Goal: Transaction & Acquisition: Subscribe to service/newsletter

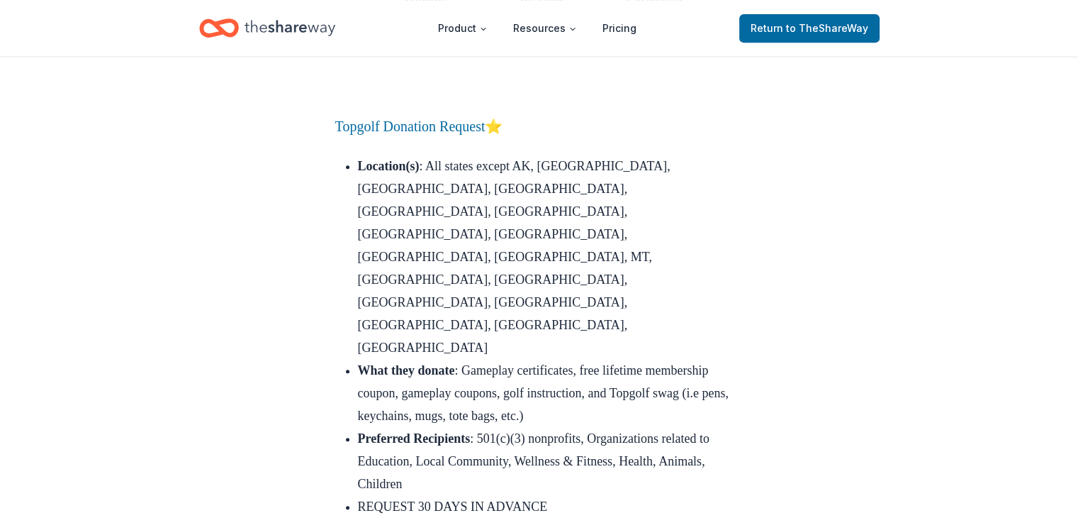
scroll to position [16839, 0]
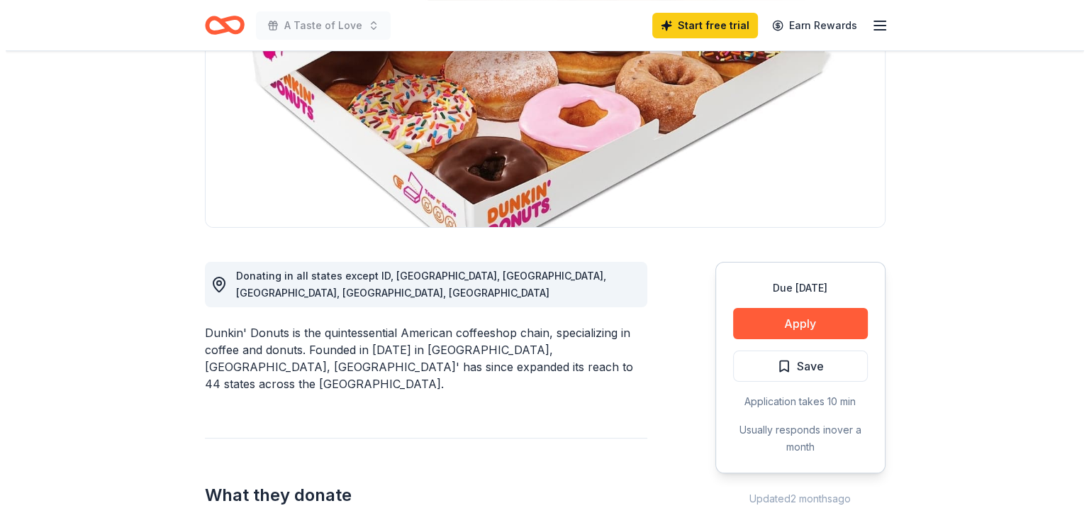
scroll to position [203, 0]
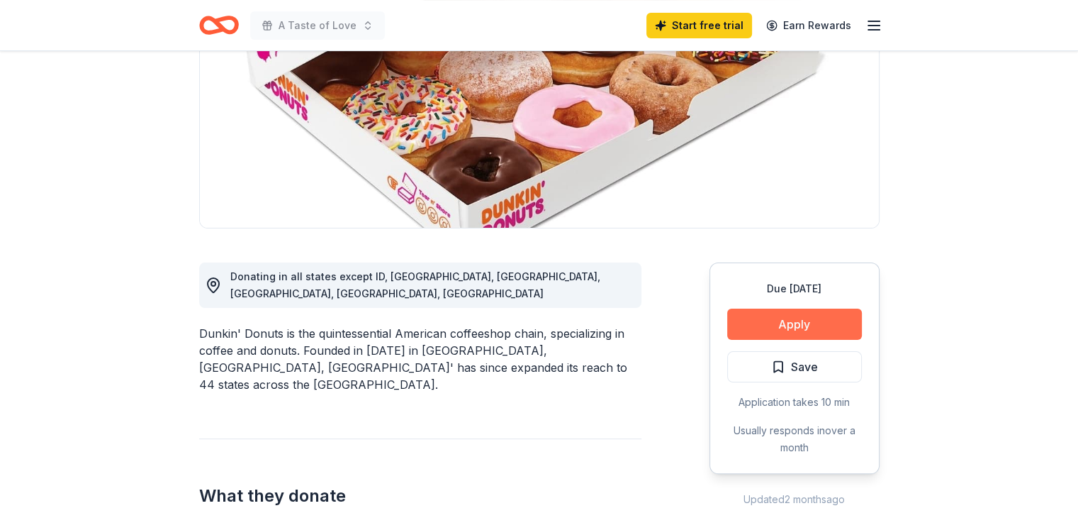
click at [795, 318] on button "Apply" at bounding box center [794, 323] width 135 height 31
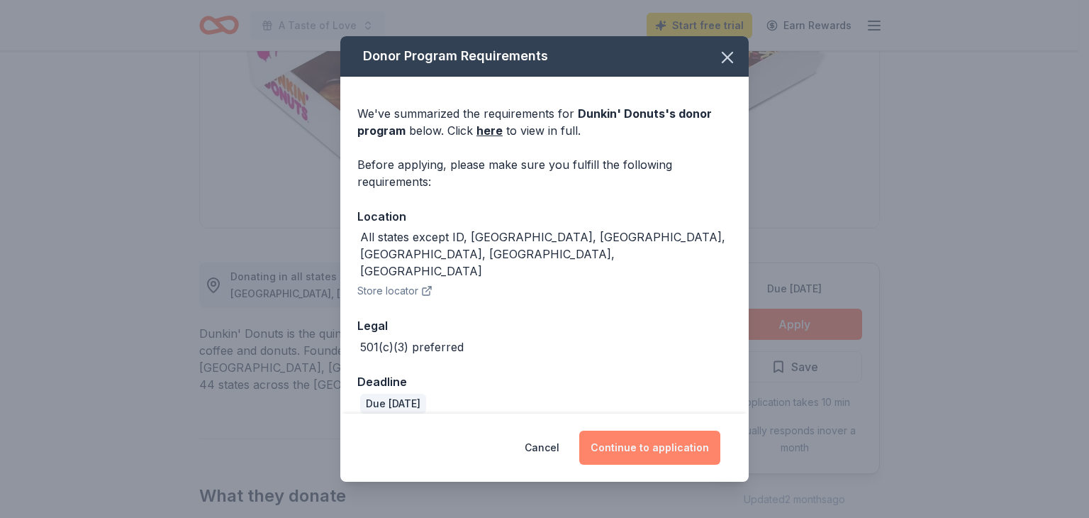
click at [660, 435] on button "Continue to application" at bounding box center [649, 447] width 141 height 34
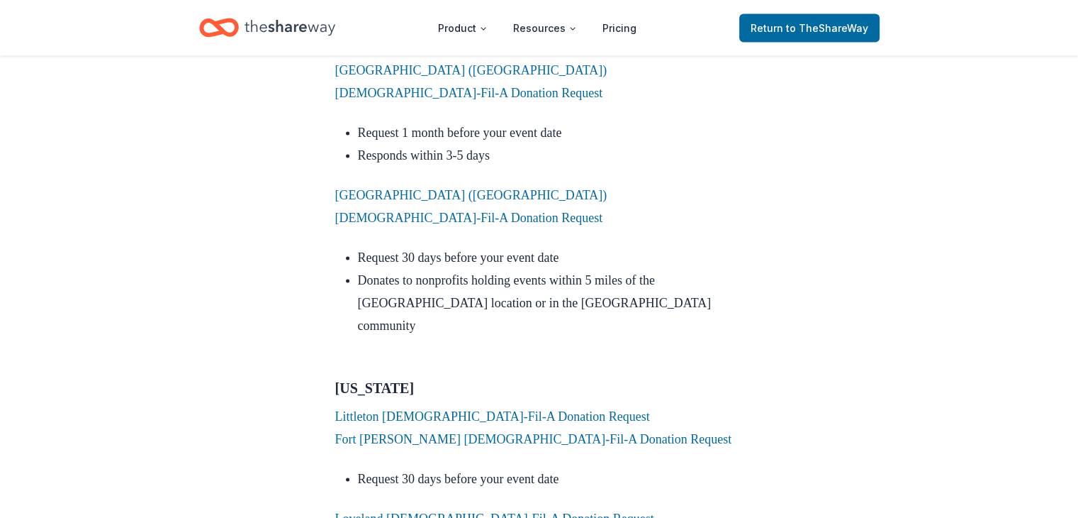
scroll to position [2803, 0]
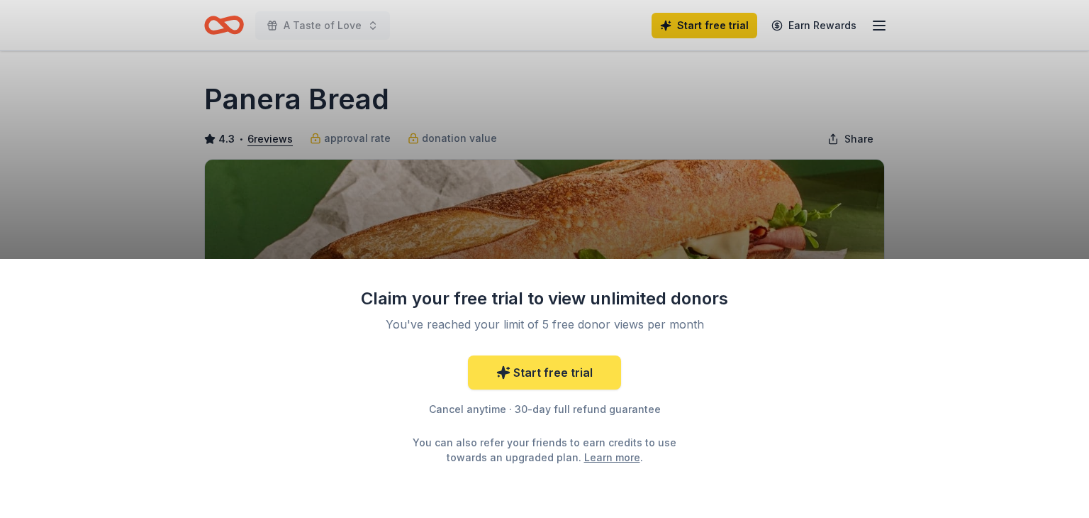
click at [521, 375] on link "Start free trial" at bounding box center [544, 372] width 153 height 34
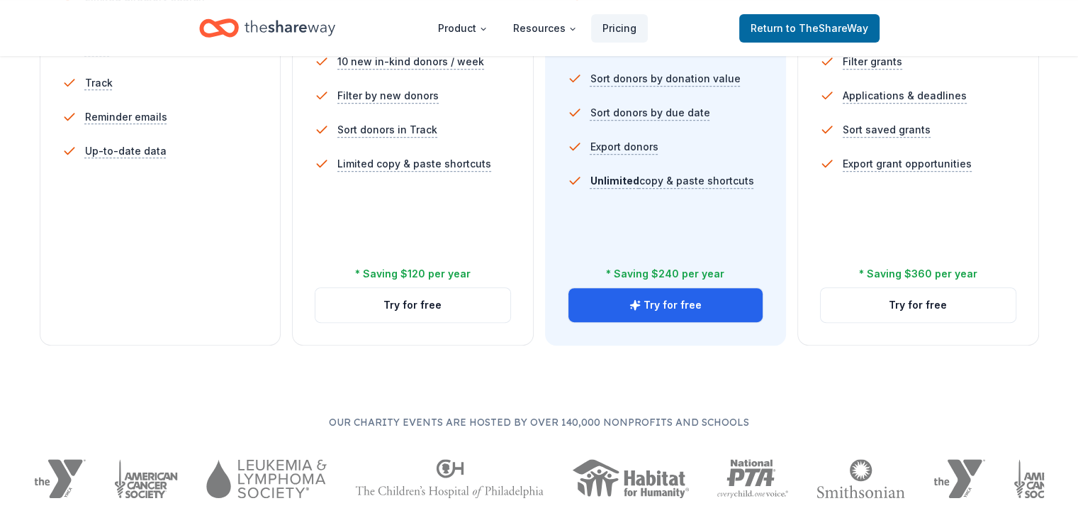
scroll to position [541, 0]
click at [662, 287] on button "Try for free" at bounding box center [666, 304] width 195 height 34
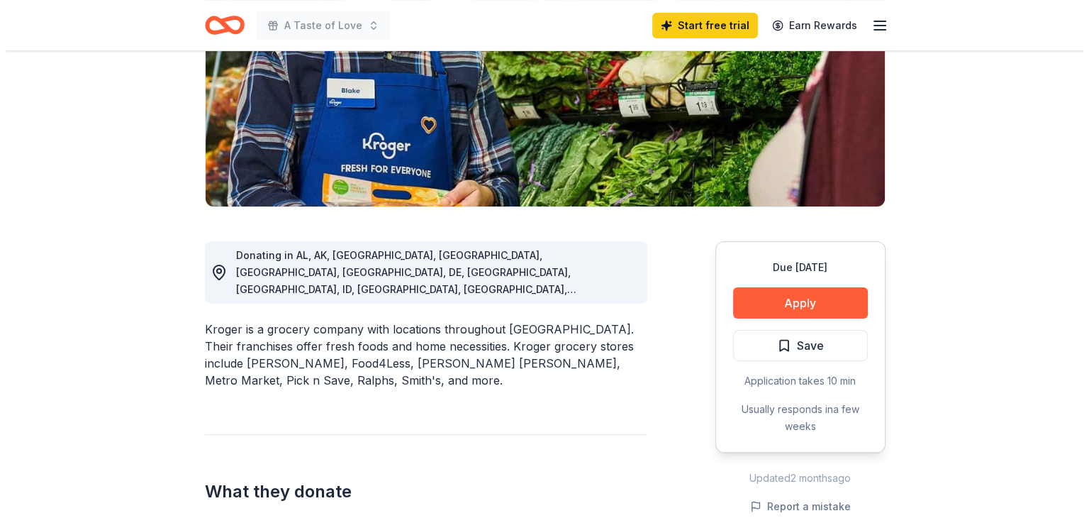
scroll to position [274, 0]
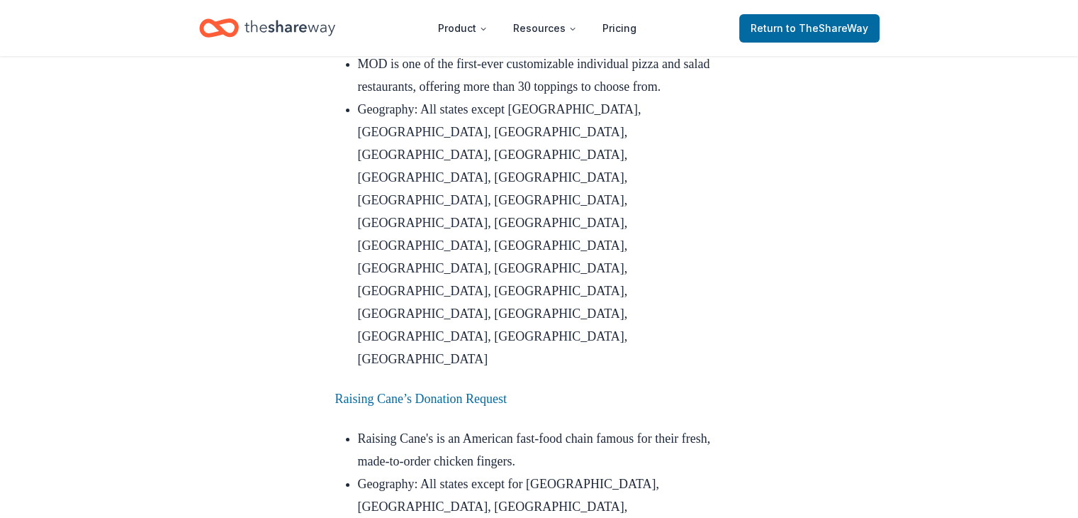
scroll to position [5395, 0]
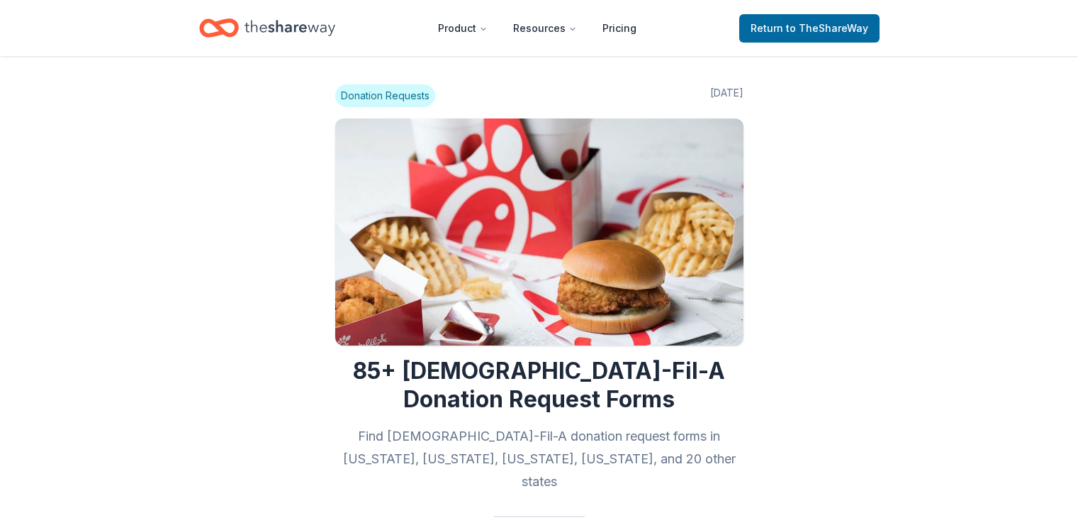
scroll to position [2803, 0]
